Goal: Transaction & Acquisition: Purchase product/service

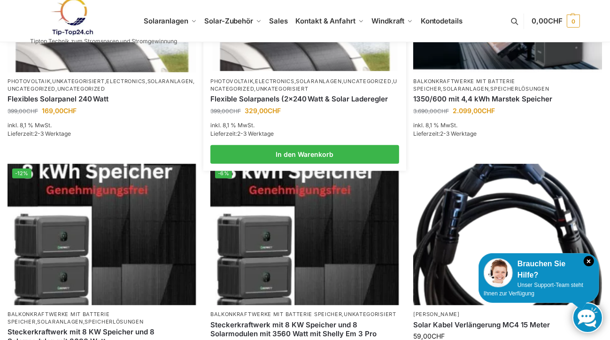
scroll to position [376, 0]
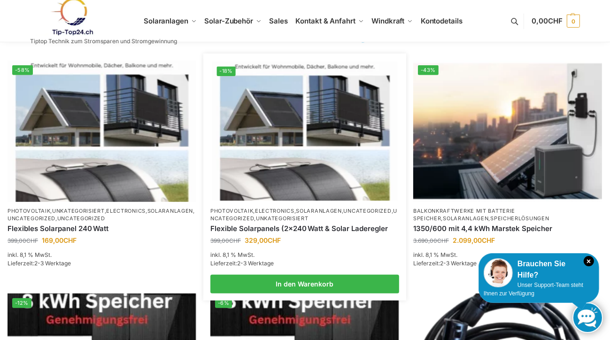
click at [344, 114] on img at bounding box center [304, 131] width 185 height 139
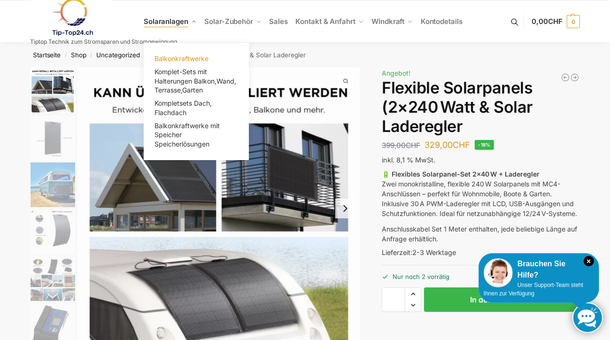
click at [180, 60] on span "Balkonkraftwerke" at bounding box center [181, 58] width 54 height 8
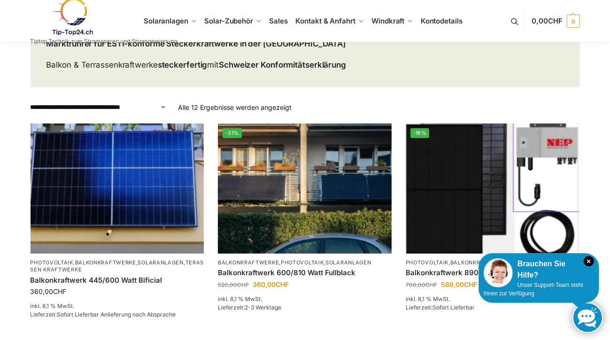
scroll to position [94, 0]
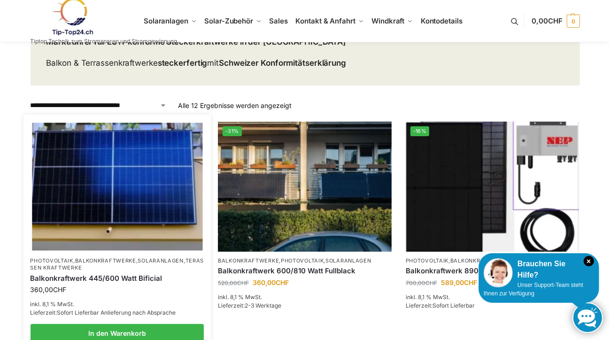
click at [91, 182] on img at bounding box center [117, 187] width 170 height 128
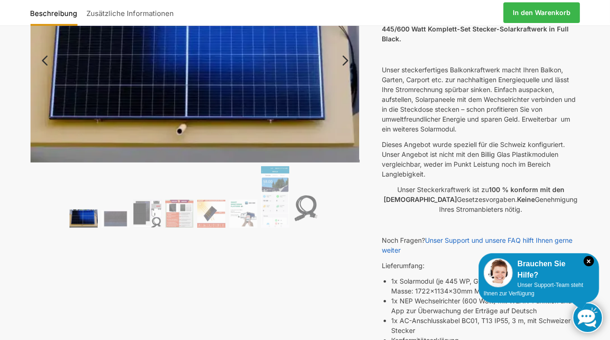
scroll to position [141, 0]
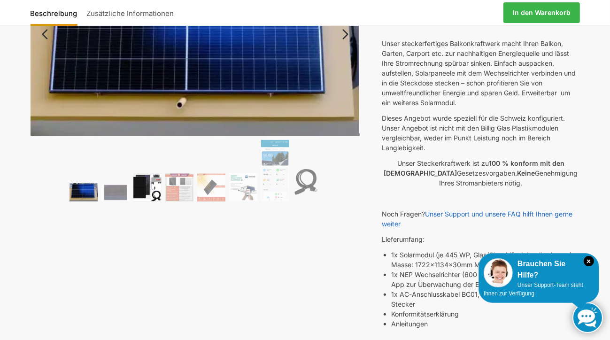
click at [156, 187] on img at bounding box center [147, 187] width 28 height 28
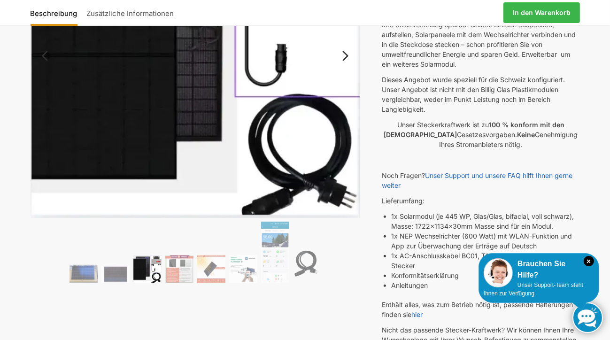
scroll to position [235, 0]
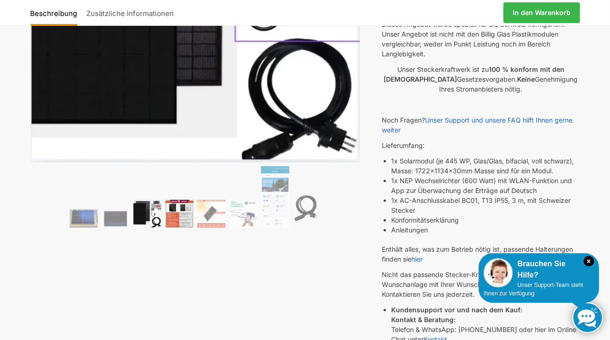
click at [175, 215] on img at bounding box center [179, 214] width 28 height 28
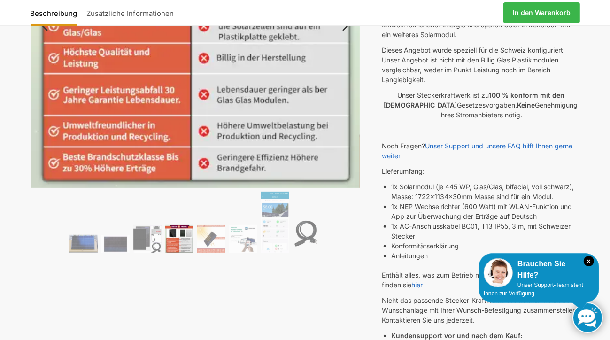
scroll to position [188, 0]
